Goal: Task Accomplishment & Management: Manage account settings

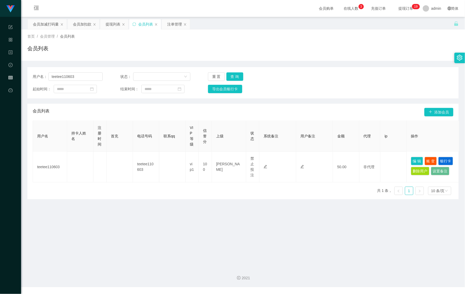
click at [17, 68] on section "Shopee Workbench 系统配置 产品管理 内容中心 数据中心 会员管理 平台首页 保存配置 重置配置 整体风格设置 主题色 导航设置 内容区域宽度…" at bounding box center [232, 143] width 465 height 287
click at [236, 76] on button "查 询" at bounding box center [234, 76] width 17 height 8
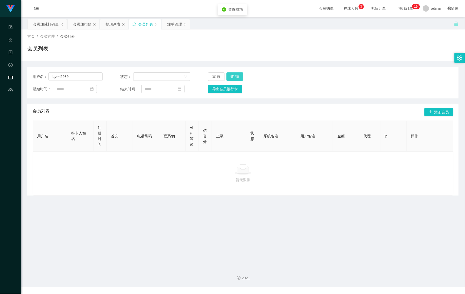
click at [236, 76] on button "查 询" at bounding box center [234, 76] width 17 height 8
click at [51, 76] on input "Icyee5939" at bounding box center [75, 76] width 54 height 8
type input "Icyee5939"
click at [232, 78] on button "查 询" at bounding box center [234, 76] width 17 height 8
drag, startPoint x: 156, startPoint y: 76, endPoint x: 148, endPoint y: 76, distance: 8.2
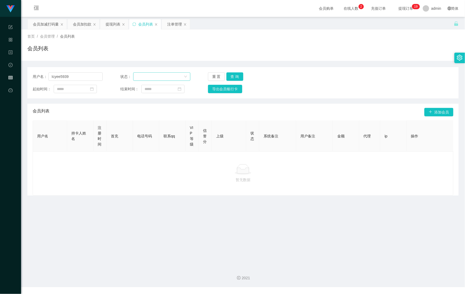
click at [156, 76] on div at bounding box center [159, 77] width 47 height 8
click at [75, 78] on input "Icyee5939" at bounding box center [75, 76] width 54 height 8
drag, startPoint x: 74, startPoint y: 77, endPoint x: 38, endPoint y: 74, distance: 35.9
click at [33, 75] on div "用户名： Icyee5939" at bounding box center [68, 76] width 70 height 8
drag, startPoint x: 72, startPoint y: 78, endPoint x: 35, endPoint y: 75, distance: 36.4
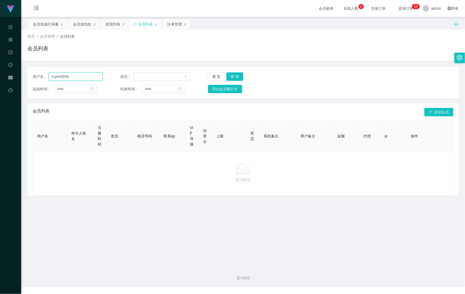
click at [17, 75] on section "Shopee Workbench 系统配置 产品管理 内容中心 数据中心 会员管理 平台首页 保存配置 重置配置 整体风格设置 主题色 导航设置 内容区域宽度…" at bounding box center [232, 143] width 465 height 287
click at [181, 43] on div "首页 / 会员管理 / 会员列表 / 会员列表" at bounding box center [242, 45] width 431 height 23
click at [235, 77] on button "查 询" at bounding box center [234, 76] width 17 height 8
click at [231, 76] on button "查 询" at bounding box center [237, 76] width 23 height 8
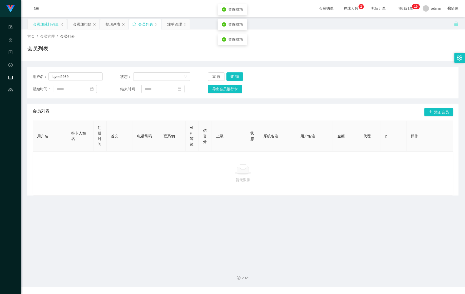
click at [41, 26] on div "会员加减打码量" at bounding box center [46, 24] width 26 height 10
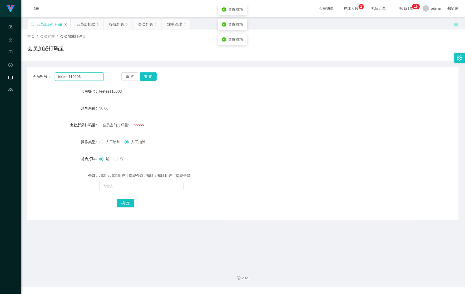
click at [26, 71] on main "关闭左侧 关闭右侧 关闭其它 刷新页面 会员加减打码量 会员加扣款 提现列表 会员列表 注单管理 首页 / 会员管理 / 会员加减打码量 / 会员加减打码量 …" at bounding box center [243, 140] width 444 height 246
paste input "Icyee5939"
click at [153, 76] on button "查 询" at bounding box center [148, 76] width 17 height 8
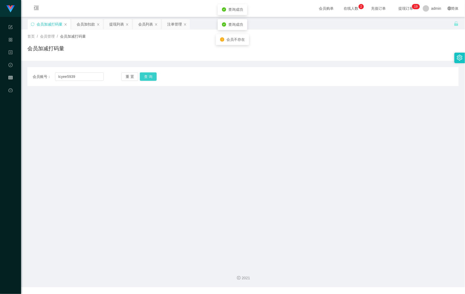
click at [153, 76] on button "查 询" at bounding box center [148, 76] width 17 height 8
click at [4, 62] on div "数据中心" at bounding box center [10, 65] width 21 height 11
drag, startPoint x: 211, startPoint y: 77, endPoint x: 194, endPoint y: 79, distance: 16.8
click at [211, 77] on div "会员账号： Icyee5939 重 置 查 询" at bounding box center [242, 76] width 431 height 8
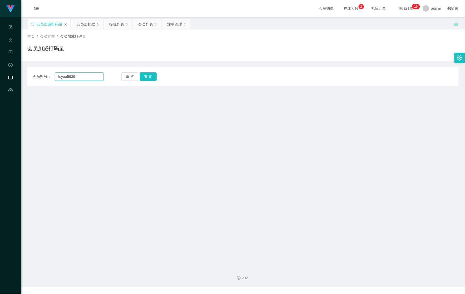
click at [58, 75] on input "Icyee5939" at bounding box center [79, 76] width 49 height 8
type input "Icyee5939"
click at [149, 76] on button "查 询" at bounding box center [148, 76] width 17 height 8
click at [150, 77] on button "查 询" at bounding box center [148, 76] width 17 height 8
click at [61, 77] on input "Icyee5939" at bounding box center [79, 76] width 49 height 8
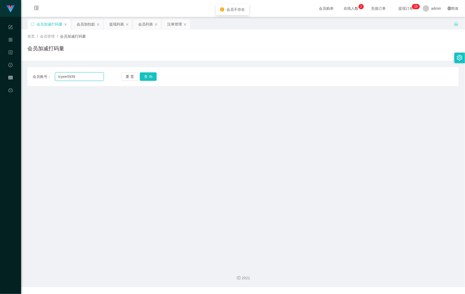
click at [59, 76] on input "Icyee5939" at bounding box center [79, 76] width 49 height 8
click at [146, 75] on button "查 询" at bounding box center [148, 76] width 17 height 8
click at [58, 76] on input "Icyee5939" at bounding box center [79, 76] width 49 height 8
click at [59, 76] on input "Icyee5939" at bounding box center [79, 76] width 49 height 8
click at [150, 77] on button "查 询" at bounding box center [148, 76] width 17 height 8
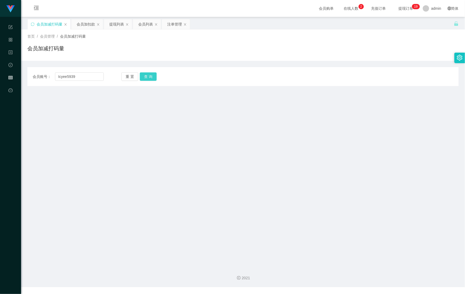
click at [150, 77] on button "查 询" at bounding box center [148, 76] width 17 height 8
drag, startPoint x: 57, startPoint y: 77, endPoint x: 62, endPoint y: 76, distance: 4.3
click at [57, 77] on input "Icyee5939" at bounding box center [79, 76] width 49 height 8
click at [147, 76] on button "查 询" at bounding box center [148, 76] width 17 height 8
click at [140, 72] on button "查 询" at bounding box center [148, 76] width 17 height 8
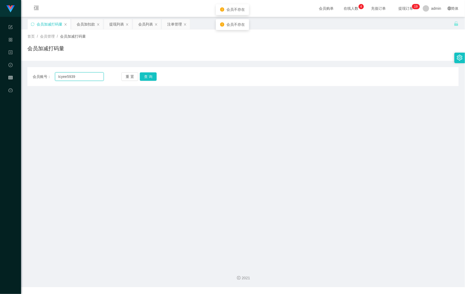
click at [61, 78] on input "Icyee5939" at bounding box center [79, 76] width 49 height 8
drag, startPoint x: 154, startPoint y: 78, endPoint x: 150, endPoint y: 78, distance: 4.7
click at [154, 78] on button "查 询" at bounding box center [148, 76] width 17 height 8
click at [148, 78] on button "查 询" at bounding box center [148, 76] width 17 height 8
drag, startPoint x: 168, startPoint y: 71, endPoint x: 163, endPoint y: 71, distance: 5.8
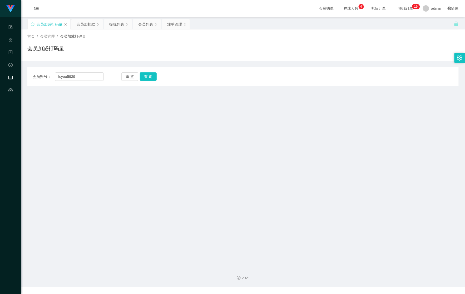
click at [168, 71] on div "会员账号： Icyee5939 重 置 查 询 会员账号 teetee110603 账号余额 50.00 出款所需打码量 会员当前打码量: -55555 操作…" at bounding box center [242, 76] width 431 height 19
click at [202, 67] on div "会员账号： Icyee5939 重 置 查 询 会员账号 teetee110603 账号余额 50.00 出款所需打码量 会员当前打码量: -55555 操作…" at bounding box center [242, 76] width 431 height 19
click at [63, 76] on input "Icyee5939" at bounding box center [79, 76] width 49 height 8
type input "Icyee5939"
click at [146, 72] on div "会员账号： Icyee5939 重 置 查 询 会员账号 teetee110603 账号余额 50.00 出款所需打码量 会员当前打码量: -55555 操作…" at bounding box center [242, 76] width 431 height 19
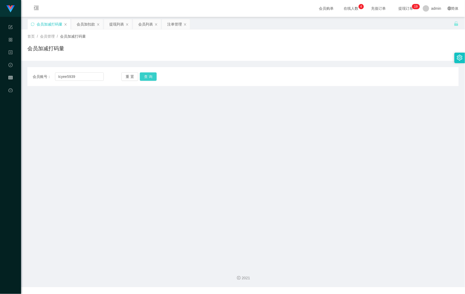
click at [145, 73] on button "查 询" at bounding box center [148, 76] width 17 height 8
drag, startPoint x: 146, startPoint y: 73, endPoint x: 148, endPoint y: 75, distance: 3.7
click at [147, 74] on button "查 询" at bounding box center [148, 76] width 17 height 8
click at [149, 75] on button "查 询" at bounding box center [148, 76] width 17 height 8
click at [151, 75] on button "查 询" at bounding box center [148, 76] width 17 height 8
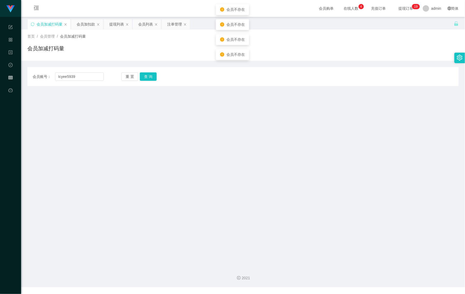
click at [189, 101] on main "关闭左侧 关闭右侧 关闭其它 刷新页面 会员加减打码量 会员加扣款 提现列表 会员列表 注单管理 首页 / 会员管理 / 会员加减打码量 / 会员加减打码量 …" at bounding box center [243, 140] width 444 height 246
click at [243, 92] on main "关闭左侧 关闭右侧 关闭其它 刷新页面 会员加减打码量 会员加扣款 提现列表 会员列表 注单管理 首页 / 会员管理 / 会员加减打码量 / 会员加减打码量 …" at bounding box center [243, 140] width 444 height 246
click at [148, 77] on button "查 询" at bounding box center [148, 76] width 17 height 8
click at [148, 77] on button "查 询" at bounding box center [151, 76] width 23 height 8
click at [127, 77] on button "重 置" at bounding box center [129, 76] width 17 height 8
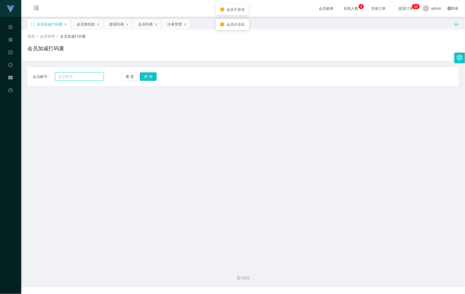
click at [77, 80] on input "text" at bounding box center [79, 76] width 49 height 8
click at [71, 76] on input "text" at bounding box center [79, 76] width 49 height 8
paste input "Icyee5939"
click at [58, 75] on input "Icyee5939" at bounding box center [79, 76] width 49 height 8
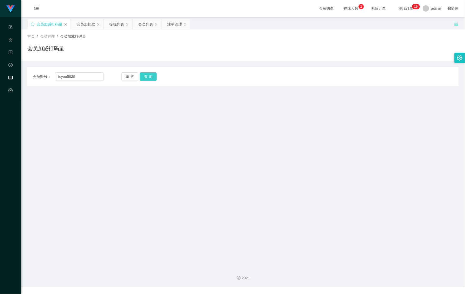
click at [146, 75] on button "查 询" at bounding box center [148, 76] width 17 height 8
click at [140, 72] on button "查 询" at bounding box center [148, 76] width 17 height 8
drag, startPoint x: 60, startPoint y: 76, endPoint x: 64, endPoint y: 76, distance: 4.2
click at [60, 76] on input "Icyee5939" at bounding box center [79, 76] width 49 height 8
click at [148, 76] on button "查 询" at bounding box center [148, 76] width 17 height 8
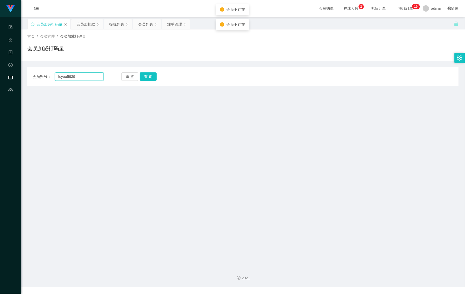
drag, startPoint x: 61, startPoint y: 76, endPoint x: 69, endPoint y: 76, distance: 9.0
click at [61, 76] on input "Icyee5939" at bounding box center [79, 76] width 49 height 8
click at [153, 78] on button "查 询" at bounding box center [148, 76] width 17 height 8
click at [61, 77] on input "Icyee5939" at bounding box center [79, 76] width 49 height 8
click at [62, 76] on input "Icyee5939" at bounding box center [79, 76] width 49 height 8
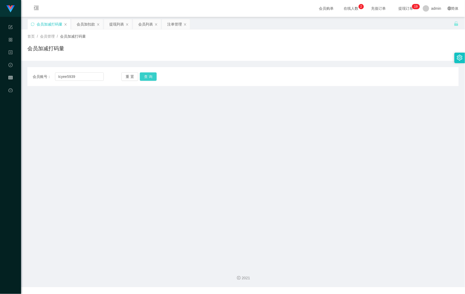
click at [148, 76] on button "查 询" at bounding box center [148, 76] width 17 height 8
click at [148, 76] on div "重 置 查 询" at bounding box center [156, 76] width 71 height 8
click at [146, 76] on button "查 询" at bounding box center [148, 76] width 17 height 8
click at [149, 77] on button "查 询" at bounding box center [151, 76] width 23 height 8
drag, startPoint x: 151, startPoint y: 77, endPoint x: 154, endPoint y: 78, distance: 3.3
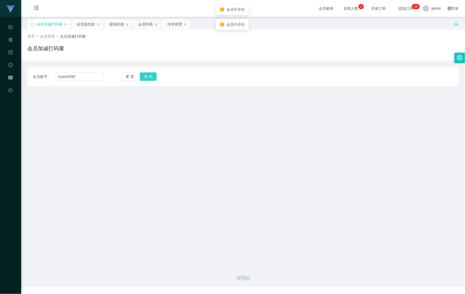
click at [154, 78] on button "查 询" at bounding box center [148, 76] width 17 height 8
drag, startPoint x: 154, startPoint y: 78, endPoint x: 167, endPoint y: 78, distance: 12.4
click at [166, 78] on div "重 置 查 询" at bounding box center [156, 76] width 71 height 8
drag, startPoint x: 269, startPoint y: 83, endPoint x: 285, endPoint y: 77, distance: 16.8
click at [271, 83] on div "会员账号： Icyee5939 重 置 查 询 会员账号 teetee110603 账号余额 50.00 出款所需打码量 会员当前打码量: -55555 操作…" at bounding box center [242, 76] width 431 height 19
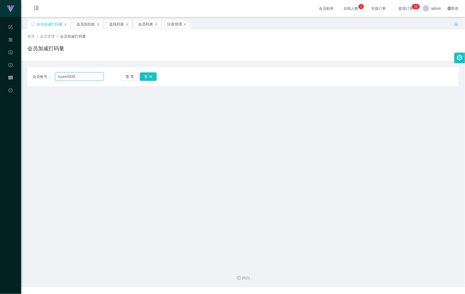
drag, startPoint x: 61, startPoint y: 75, endPoint x: 21, endPoint y: 75, distance: 39.5
click at [21, 75] on main "关闭左侧 关闭右侧 关闭其它 刷新页面 会员加减打码量 会员加扣款 提现列表 会员列表 注单管理 首页 / 会员管理 / 会员加减打码量 / 会员加减打码量 …" at bounding box center [243, 140] width 444 height 246
paste input "l"
type input "lcyee5939"
click at [150, 75] on button "查 询" at bounding box center [148, 76] width 17 height 8
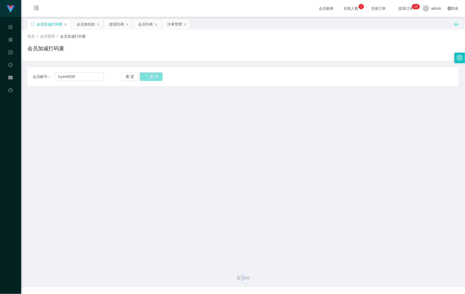
click at [150, 75] on div "重 置 查 询" at bounding box center [156, 76] width 71 height 8
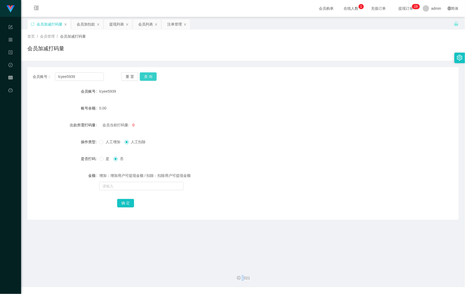
click at [150, 75] on button "查 询" at bounding box center [148, 76] width 17 height 8
click at [104, 160] on span "是" at bounding box center [107, 159] width 8 height 4
click at [130, 184] on input "text" at bounding box center [141, 186] width 84 height 8
type input "45454545"
click at [122, 206] on button "确 定" at bounding box center [125, 203] width 17 height 8
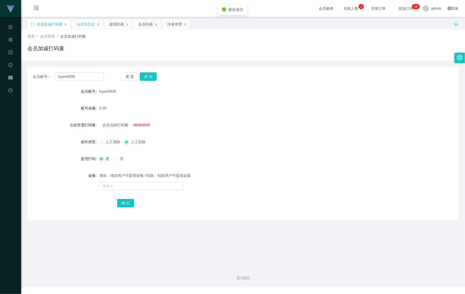
click at [81, 24] on div "会员加扣款" at bounding box center [86, 24] width 18 height 10
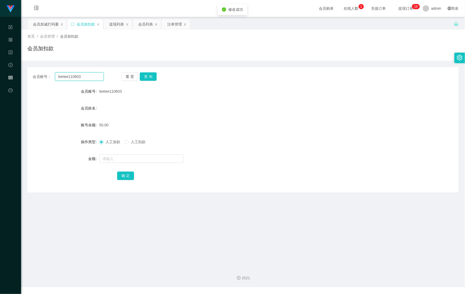
drag, startPoint x: 31, startPoint y: 78, endPoint x: 26, endPoint y: 79, distance: 4.9
click at [24, 80] on main "关闭左侧 关闭右侧 关闭其它 刷新页面 会员加减打码量 会员加扣款 提现列表 会员列表 注单管理 首页 / 会员管理 / 会员加扣款 / 会员加扣款 会员账号…" at bounding box center [243, 140] width 444 height 246
paste input "lcyee5939"
type input "lcyee5939"
click at [145, 73] on button "查 询" at bounding box center [148, 76] width 17 height 8
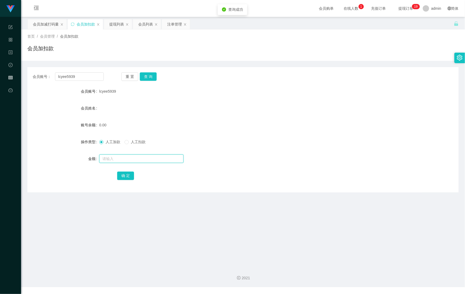
click at [109, 156] on input "text" at bounding box center [141, 159] width 84 height 8
type input "50"
click at [130, 175] on button "确 定" at bounding box center [125, 176] width 17 height 8
click at [116, 26] on div "提现列表" at bounding box center [116, 24] width 15 height 10
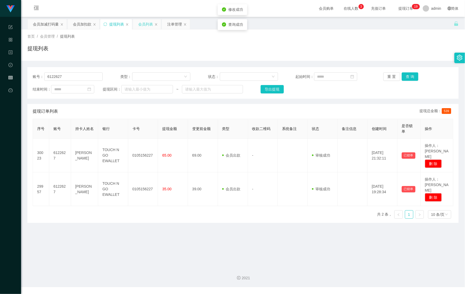
click at [146, 26] on div "会员列表" at bounding box center [145, 24] width 15 height 10
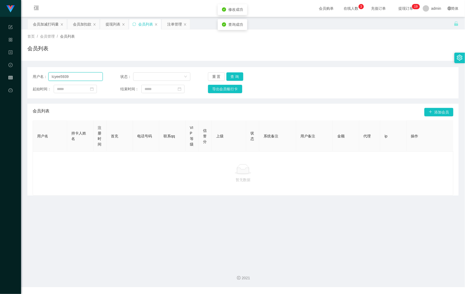
drag, startPoint x: 74, startPoint y: 75, endPoint x: 61, endPoint y: 76, distance: 12.6
click at [0, 75] on html "Shopee Workbench 系统配置 产品管理 内容中心 数据中心 会员管理 平台首页 保存配置 重置配置 整体风格设置 主题色 导航设置 内容区域宽度…" at bounding box center [232, 147] width 465 height 294
paste input "l"
type input "lcyee5939"
click at [231, 73] on button "查 询" at bounding box center [234, 76] width 17 height 8
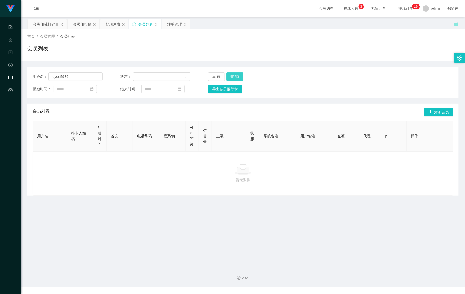
click at [233, 74] on button "查 询" at bounding box center [234, 76] width 17 height 8
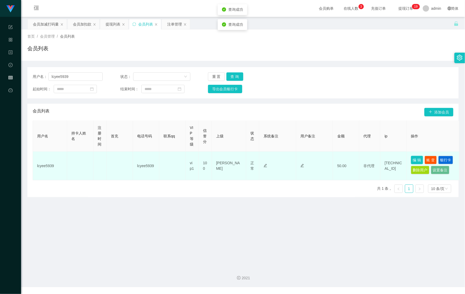
click at [414, 158] on button "编 辑" at bounding box center [417, 160] width 12 height 8
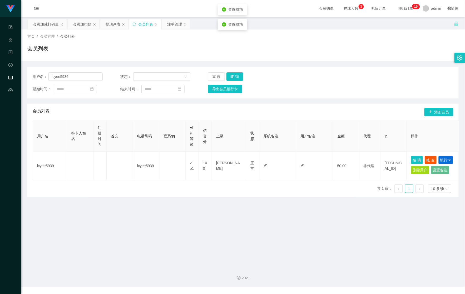
type input "lcyee5939"
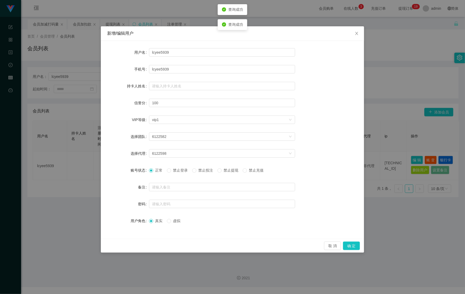
click at [209, 170] on span "禁止投注" at bounding box center [205, 170] width 19 height 4
drag, startPoint x: 313, startPoint y: 174, endPoint x: 270, endPoint y: 96, distance: 89.1
click at [270, 96] on form "用户名 lcyee5939 手机号 lcyee5939 持卡人姓名 信誉分 100 VIP等级 选择VIP等级 vip1 选择团队 6122582 选择代理 …" at bounding box center [232, 136] width 251 height 179
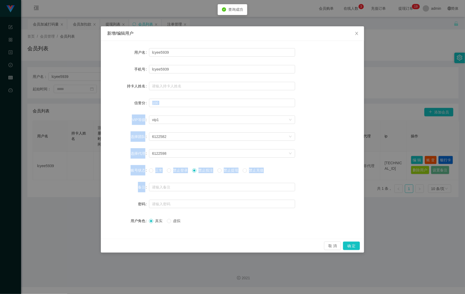
click at [269, 177] on form "用户名 lcyee5939 手机号 lcyee5939 持卡人姓名 信誉分 100 VIP等级 选择VIP等级 vip1 选择团队 6122582 选择代理 …" at bounding box center [232, 136] width 251 height 179
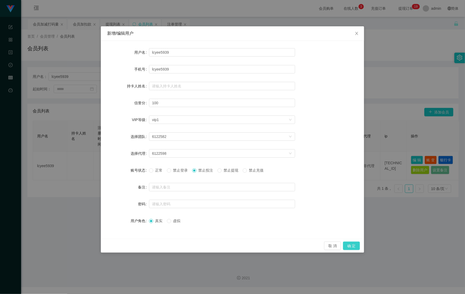
click at [349, 247] on button "确 定" at bounding box center [351, 246] width 17 height 8
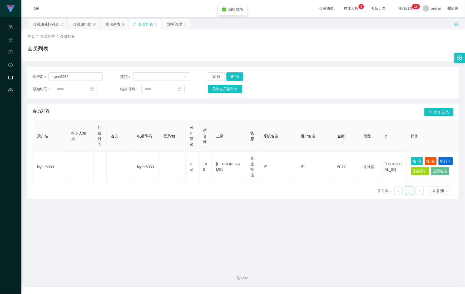
drag, startPoint x: 331, startPoint y: 218, endPoint x: 334, endPoint y: 217, distance: 3.0
click at [333, 217] on main "关闭左侧 关闭右侧 关闭其它 刷新页面 会员加减打码量 会员加扣款 提现列表 会员列表 注单管理 首页 / 会员管理 / 会员列表 / 会员列表 用户名： l…" at bounding box center [243, 140] width 444 height 246
click at [42, 29] on div "会员加减打码量" at bounding box center [46, 24] width 26 height 10
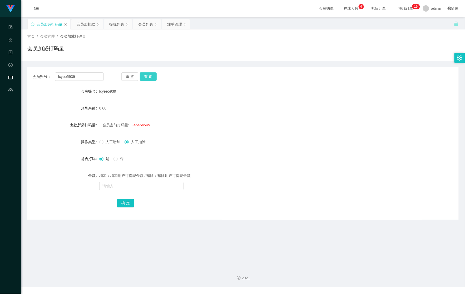
click at [151, 76] on button "查 询" at bounding box center [148, 76] width 17 height 8
click at [151, 76] on div "重 置 查 询" at bounding box center [156, 76] width 71 height 8
drag, startPoint x: 84, startPoint y: 77, endPoint x: 45, endPoint y: 74, distance: 39.1
click at [13, 72] on section "Shopee Workbench 系统配置 产品管理 内容中心 数据中心 会员管理 平台首页 保存配置 重置配置 整体风格设置 主题色 导航设置 内容区域宽度…" at bounding box center [232, 143] width 465 height 287
drag, startPoint x: 79, startPoint y: 22, endPoint x: 100, endPoint y: 43, distance: 29.0
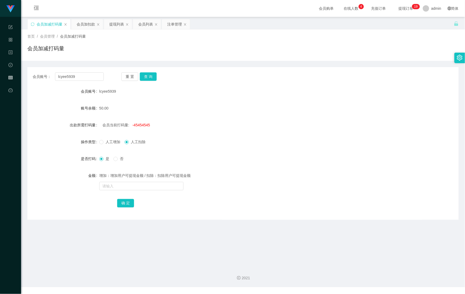
click at [79, 22] on div "会员加扣款" at bounding box center [86, 24] width 18 height 10
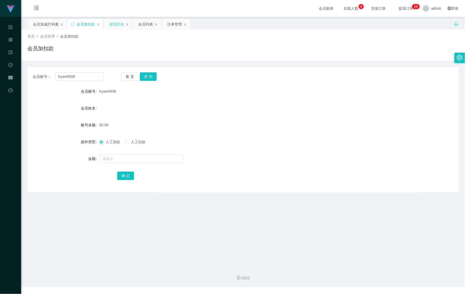
click at [117, 24] on div "提现列表" at bounding box center [116, 24] width 15 height 10
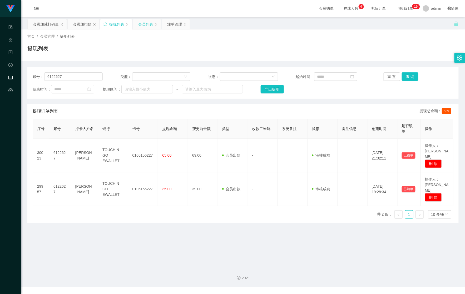
click at [143, 24] on div "会员列表" at bounding box center [145, 24] width 15 height 10
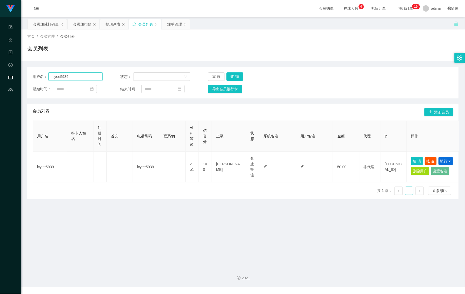
drag, startPoint x: 29, startPoint y: 76, endPoint x: 53, endPoint y: 83, distance: 25.4
click at [0, 75] on html "Shopee Workbench 系统配置 产品管理 内容中心 数据中心 会员管理 平台首页 保存配置 重置配置 整体风格设置 主题色 导航设置 内容区域宽度…" at bounding box center [232, 147] width 465 height 294
click at [227, 73] on button "查 询" at bounding box center [234, 76] width 17 height 8
click at [227, 73] on button "查 询" at bounding box center [237, 76] width 23 height 8
click at [174, 23] on div "注单管理" at bounding box center [174, 24] width 15 height 10
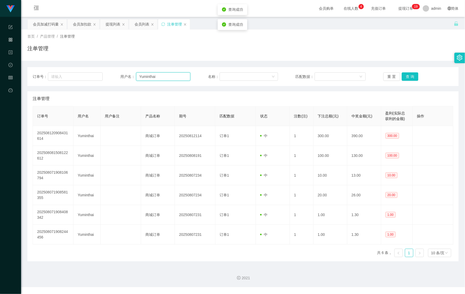
drag, startPoint x: 160, startPoint y: 74, endPoint x: 110, endPoint y: 74, distance: 50.5
click at [110, 74] on div "订单号： 用户名： Yuminthai 名称： 匹配数据： 重 置 查 询" at bounding box center [243, 76] width 421 height 8
paste input "lcyee5939"
type input "lcyee5939"
click at [402, 80] on button "查 询" at bounding box center [410, 76] width 17 height 8
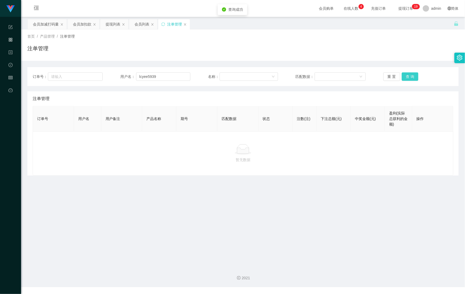
click at [402, 80] on button "查 询" at bounding box center [410, 76] width 17 height 8
click at [140, 23] on div "会员列表" at bounding box center [142, 24] width 15 height 10
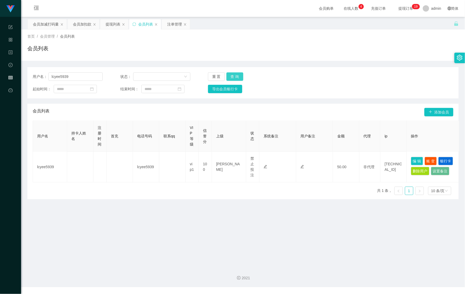
click at [241, 77] on button "查 询" at bounding box center [234, 76] width 17 height 8
click at [240, 77] on div "重 置 查 询" at bounding box center [243, 76] width 70 height 8
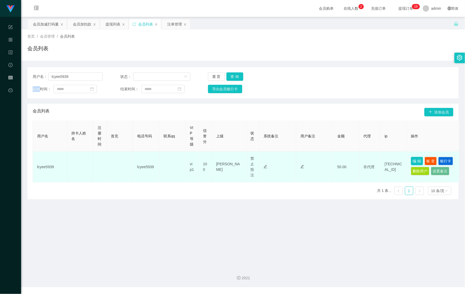
click at [414, 160] on button "编 辑" at bounding box center [417, 161] width 12 height 8
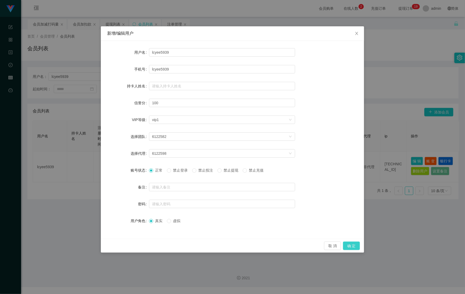
drag, startPoint x: 346, startPoint y: 250, endPoint x: 351, endPoint y: 247, distance: 5.8
click at [347, 250] on div "取 消 确 定" at bounding box center [232, 246] width 263 height 14
click at [351, 246] on button "确 定" at bounding box center [351, 246] width 17 height 8
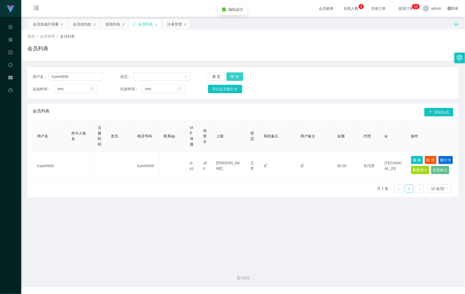
click at [232, 78] on button "查 询" at bounding box center [234, 76] width 17 height 8
click at [232, 78] on button "查 询" at bounding box center [237, 76] width 23 height 8
click at [232, 78] on button "查 询" at bounding box center [234, 76] width 17 height 8
click at [233, 78] on div "重 置 查 询" at bounding box center [243, 76] width 70 height 8
click at [233, 78] on button "查 询" at bounding box center [234, 76] width 17 height 8
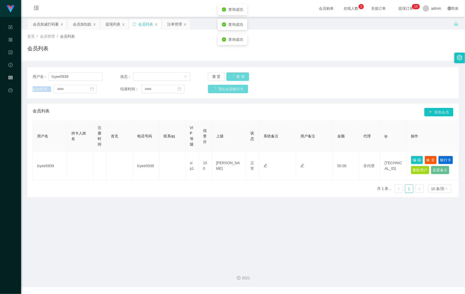
click at [233, 78] on div "重 置 查 询" at bounding box center [243, 76] width 70 height 8
click at [233, 78] on button "查 询" at bounding box center [234, 76] width 17 height 8
click at [235, 76] on button "查 询" at bounding box center [234, 76] width 17 height 8
click at [235, 77] on div "重 置 查 询" at bounding box center [243, 76] width 70 height 8
click at [235, 77] on button "查 询" at bounding box center [234, 76] width 17 height 8
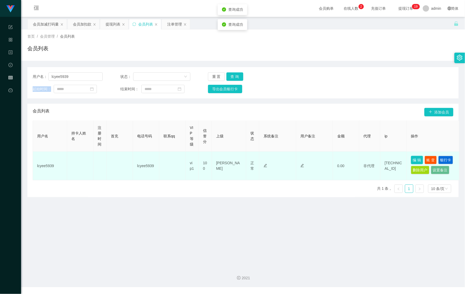
click at [416, 161] on button "编 辑" at bounding box center [417, 160] width 12 height 8
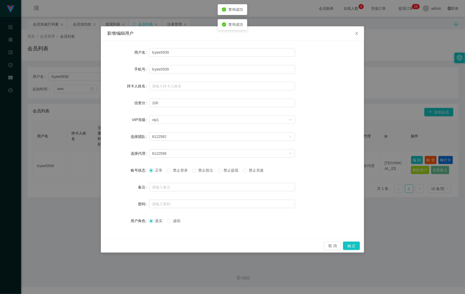
drag, startPoint x: 201, startPoint y: 170, endPoint x: 215, endPoint y: 177, distance: 16.7
click at [202, 171] on span "禁止投注" at bounding box center [205, 170] width 19 height 4
click at [199, 173] on label "禁止投注" at bounding box center [203, 171] width 23 height 6
click at [348, 246] on button "确 定" at bounding box center [351, 246] width 17 height 8
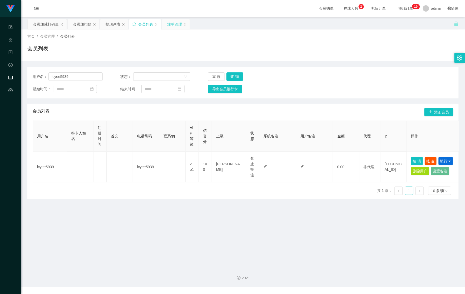
click at [170, 27] on div "注单管理" at bounding box center [174, 24] width 15 height 10
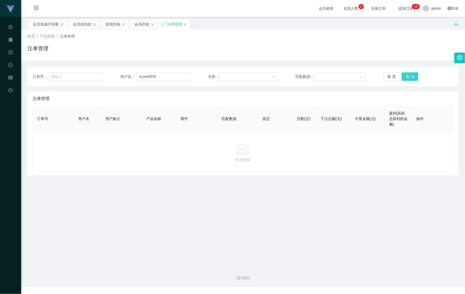
click at [410, 77] on button "查 询" at bounding box center [410, 76] width 17 height 8
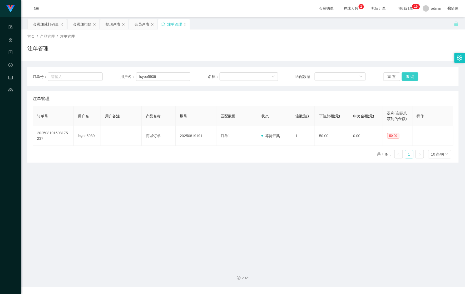
click at [410, 77] on button "查 询" at bounding box center [410, 76] width 17 height 8
click at [410, 74] on button "查 询" at bounding box center [410, 76] width 17 height 8
click at [408, 79] on button "查 询" at bounding box center [413, 76] width 23 height 8
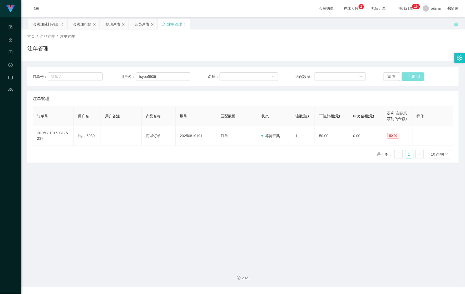
click at [408, 79] on button "查 询" at bounding box center [413, 76] width 23 height 8
click at [408, 79] on button "查 询" at bounding box center [410, 76] width 17 height 8
click at [408, 79] on button "查 询" at bounding box center [413, 76] width 23 height 8
click at [408, 79] on button "查 询" at bounding box center [410, 76] width 17 height 8
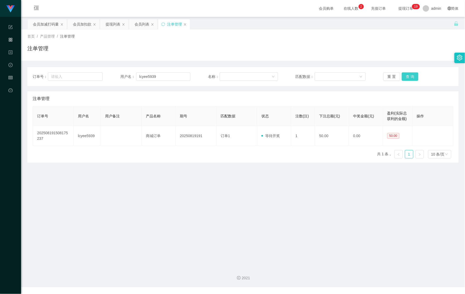
click at [408, 79] on button "查 询" at bounding box center [410, 76] width 17 height 8
click at [408, 77] on button "查 询" at bounding box center [410, 76] width 17 height 8
click at [408, 79] on button "查 询" at bounding box center [410, 76] width 17 height 8
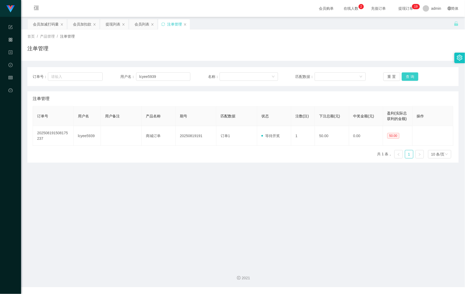
click at [408, 79] on button "查 询" at bounding box center [410, 76] width 17 height 8
click at [408, 80] on button "查 询" at bounding box center [410, 76] width 17 height 8
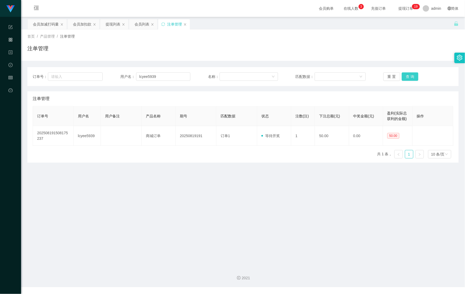
click at [408, 80] on button "查 询" at bounding box center [410, 76] width 17 height 8
click at [408, 80] on button "查 询" at bounding box center [413, 76] width 23 height 8
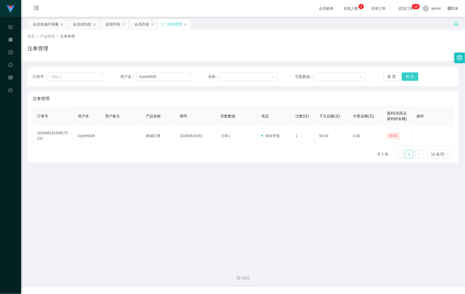
click at [408, 80] on button "查 询" at bounding box center [410, 76] width 17 height 8
click at [408, 82] on div "订单号： 用户名： lcyee5939 名称： 匹配数据： 重 置 查 询" at bounding box center [242, 76] width 431 height 19
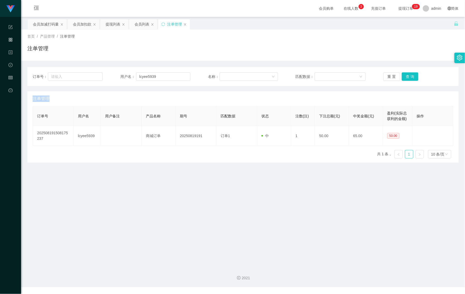
click at [408, 82] on div "订单号： 用户名： lcyee5939 名称： 匹配数据： 重 置 查 询" at bounding box center [242, 76] width 431 height 19
click at [409, 78] on button "查 询" at bounding box center [410, 76] width 17 height 8
